Goal: Task Accomplishment & Management: Use online tool/utility

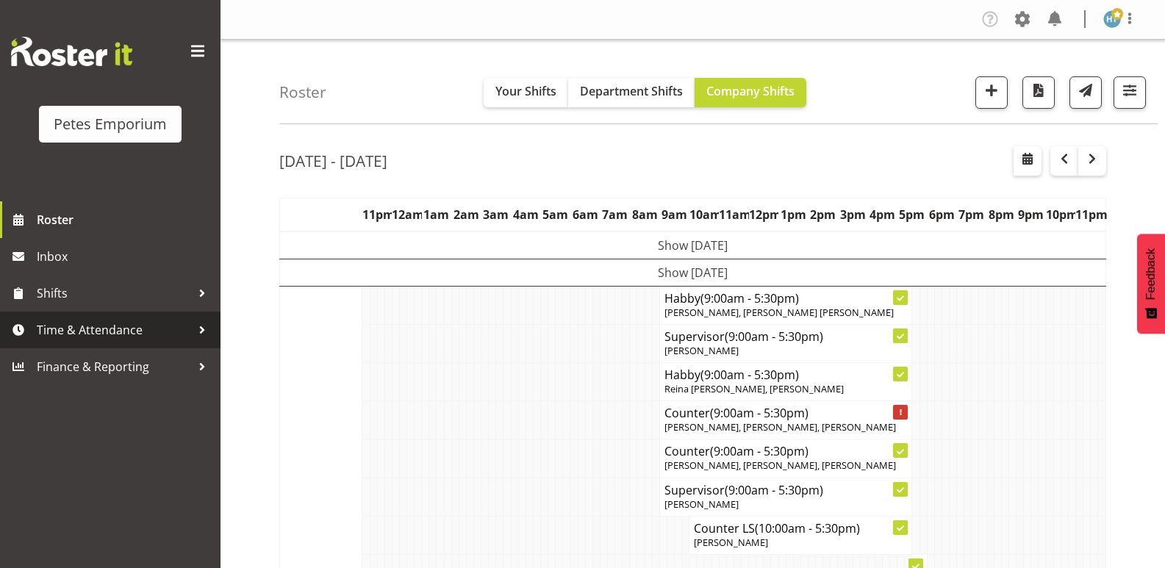
click at [117, 328] on span "Time & Attendance" at bounding box center [114, 330] width 154 height 22
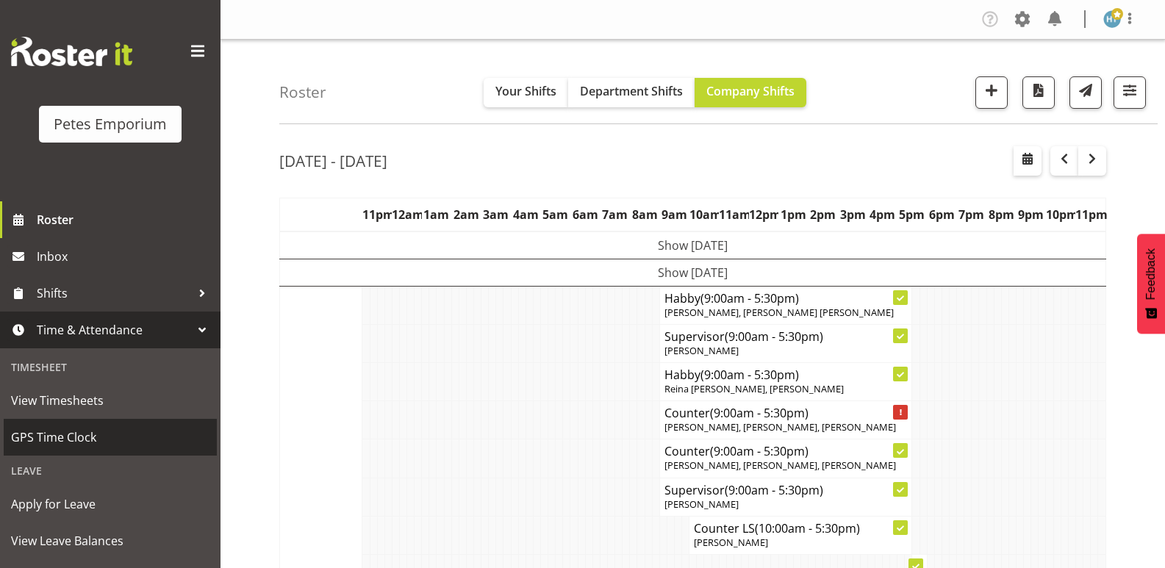
click at [71, 439] on span "GPS Time Clock" at bounding box center [110, 437] width 198 height 22
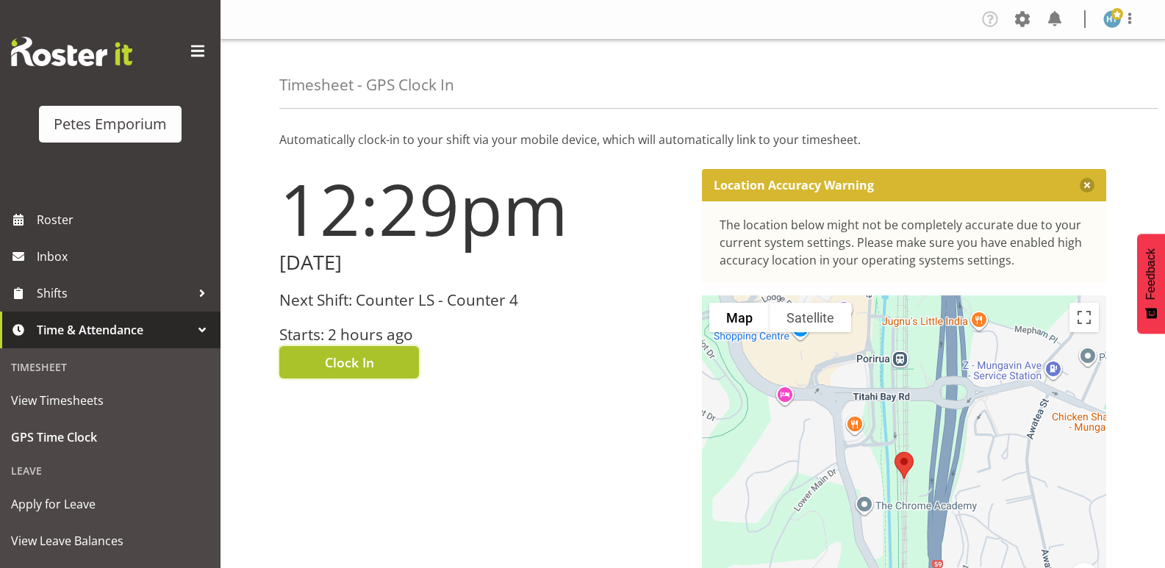
click at [372, 363] on span "Clock In" at bounding box center [349, 362] width 49 height 19
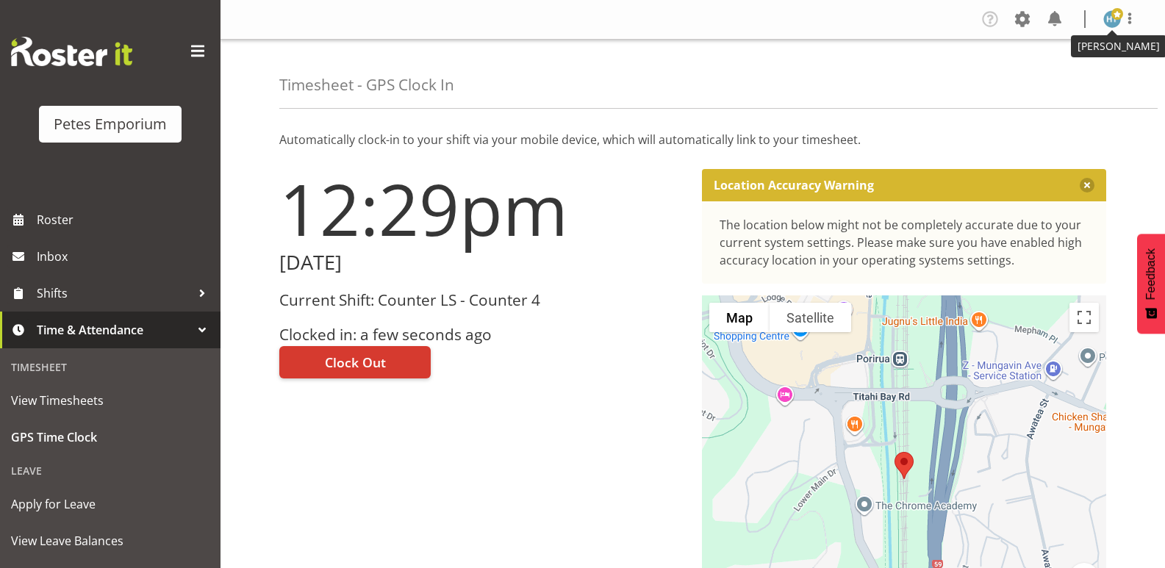
click at [1116, 14] on span at bounding box center [1117, 14] width 12 height 12
click at [1044, 79] on link "Log Out" at bounding box center [1067, 77] width 141 height 26
